Goal: Transaction & Acquisition: Book appointment/travel/reservation

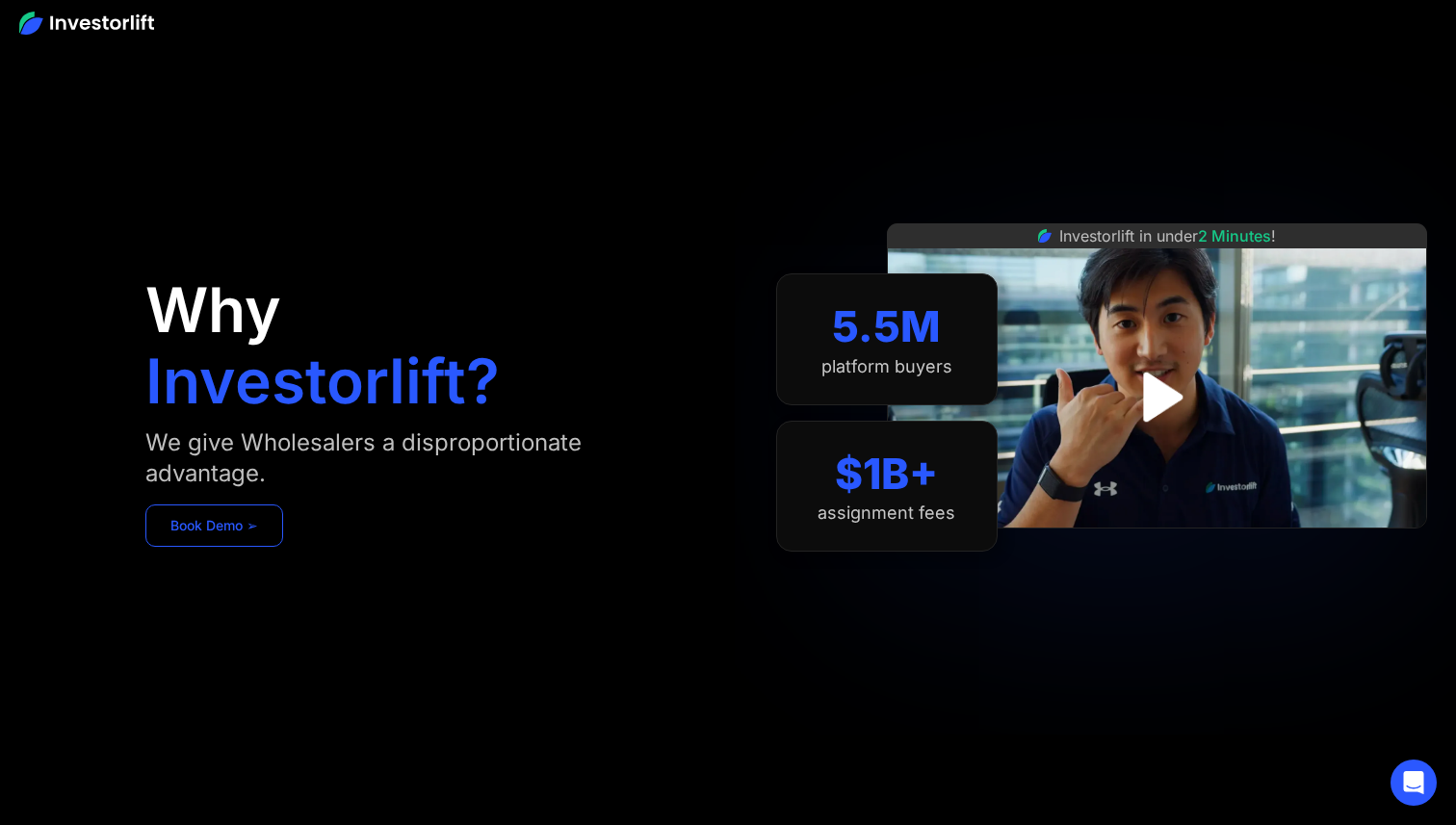
click at [206, 536] on link "Book Demo ➢" at bounding box center [215, 526] width 138 height 43
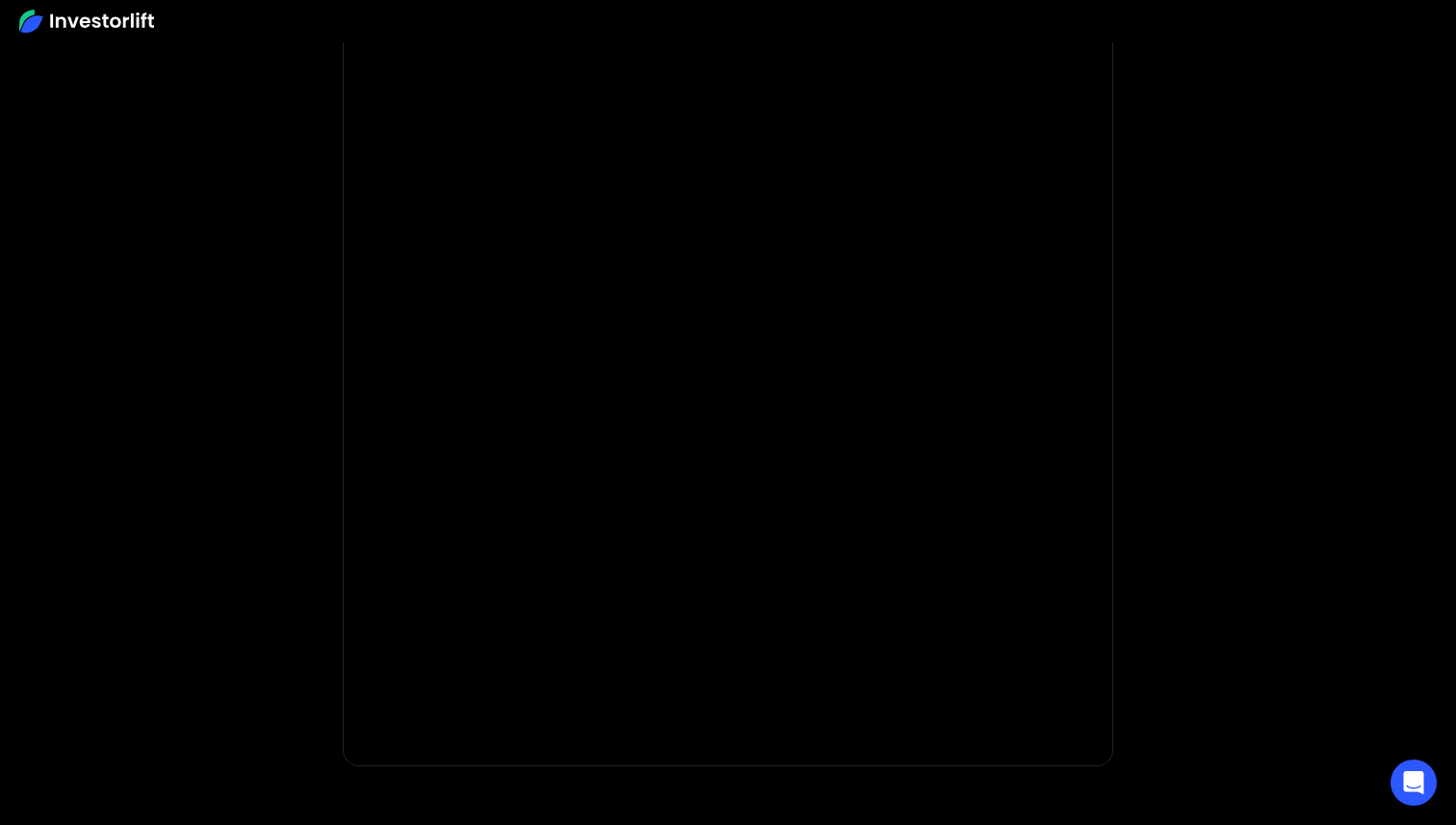
scroll to position [122, 0]
